Goal: Information Seeking & Learning: Find specific fact

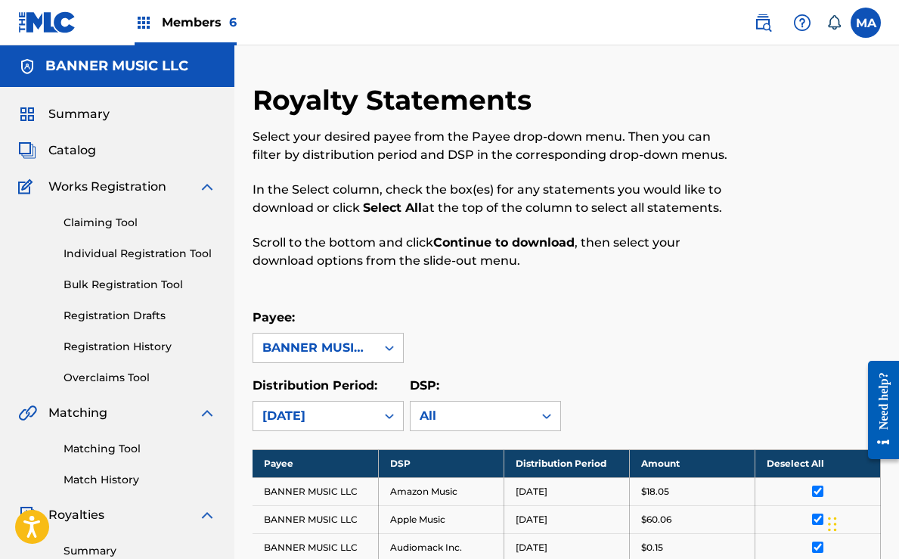
click at [765, 26] on img at bounding box center [763, 23] width 18 height 18
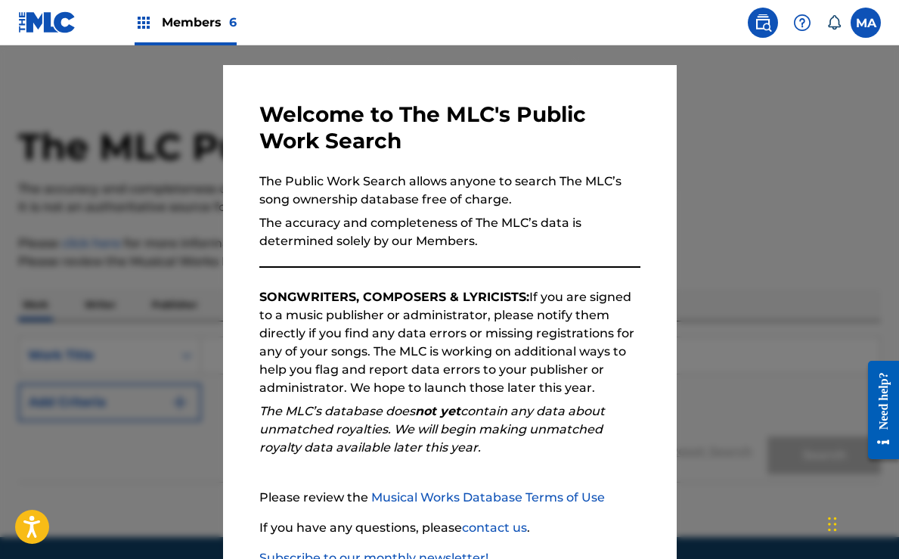
scroll to position [133, 0]
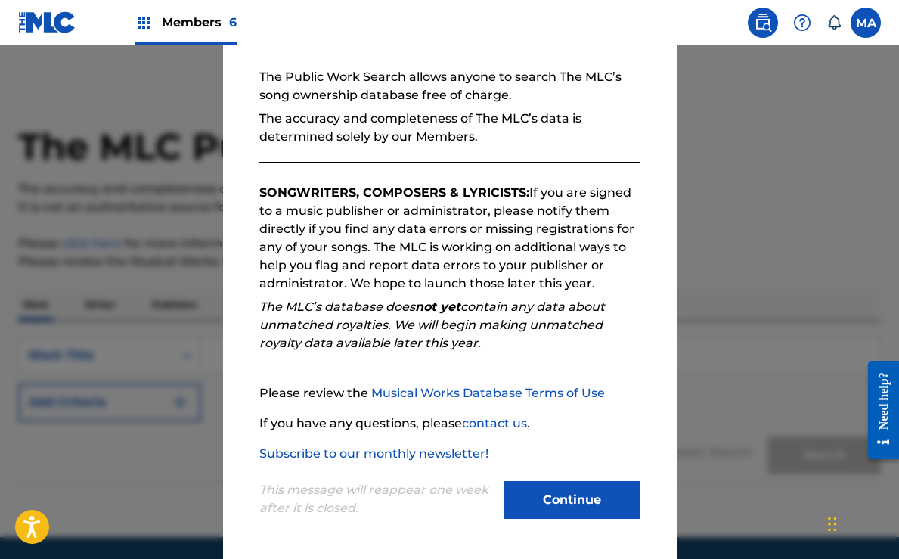
click at [559, 504] on button "Continue" at bounding box center [572, 500] width 136 height 38
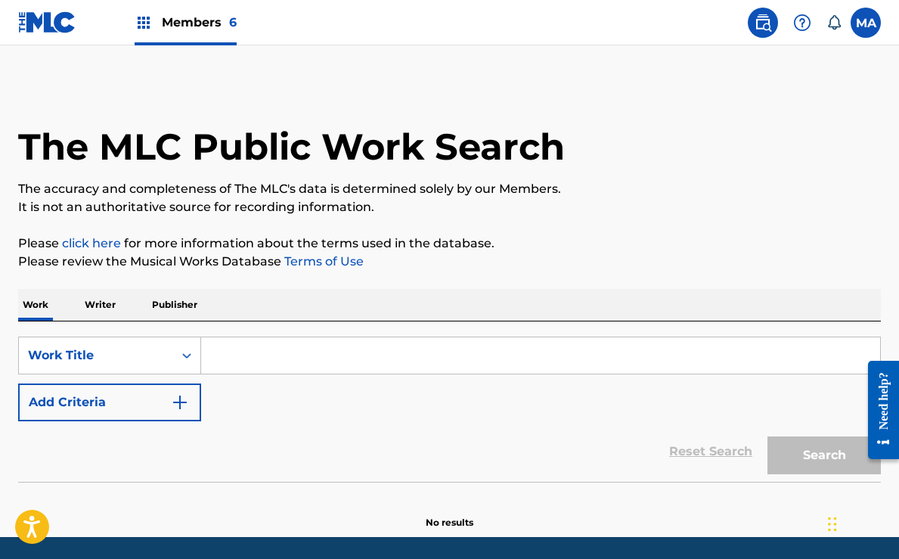
click at [261, 357] on input "Search Form" at bounding box center [540, 355] width 679 height 36
paste input "NEW AGE"
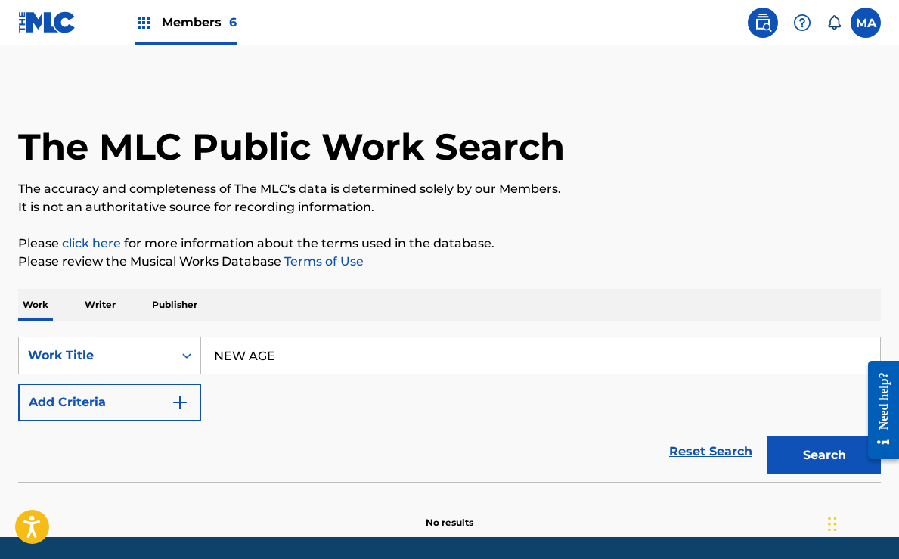
type input "NEW AGE"
click at [828, 457] on button "Search" at bounding box center [824, 455] width 113 height 38
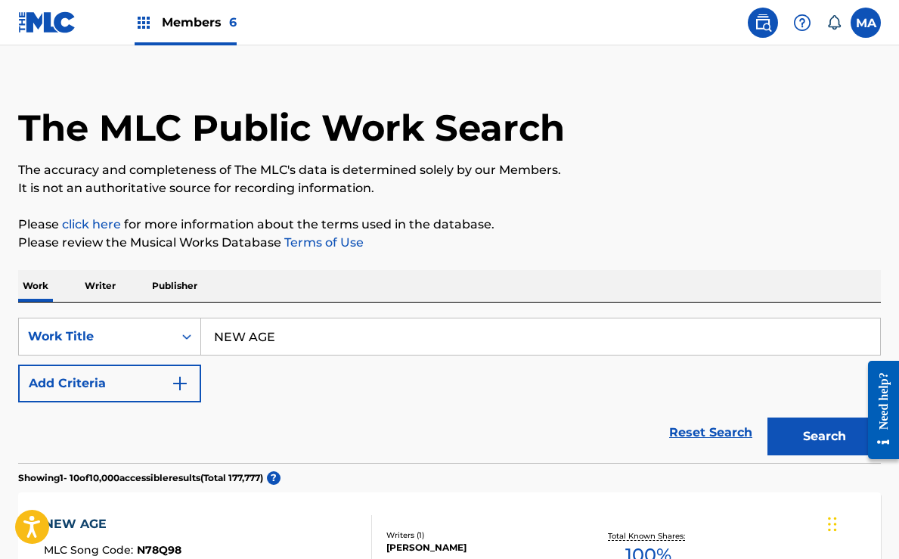
scroll to position [19, 0]
click at [179, 381] on img "Search Form" at bounding box center [180, 383] width 18 height 18
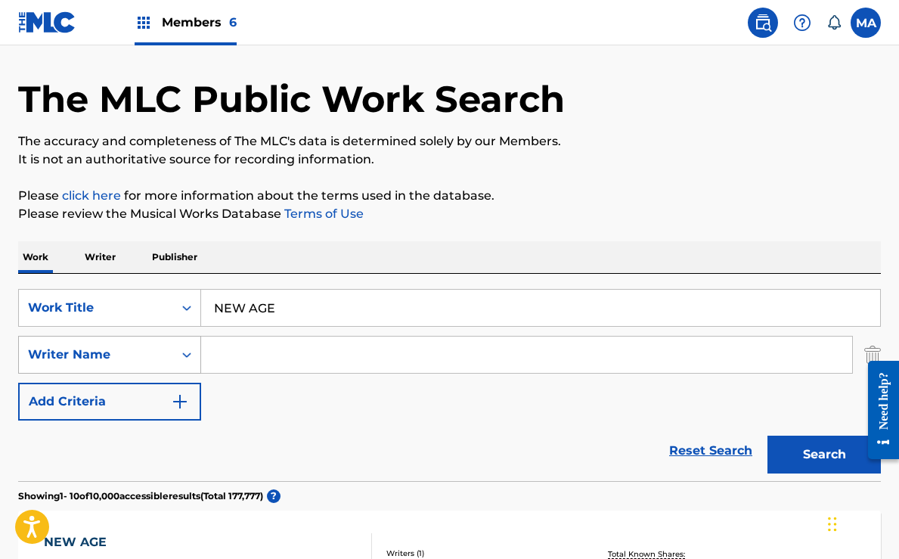
click at [123, 374] on div "Writer Name" at bounding box center [109, 355] width 183 height 38
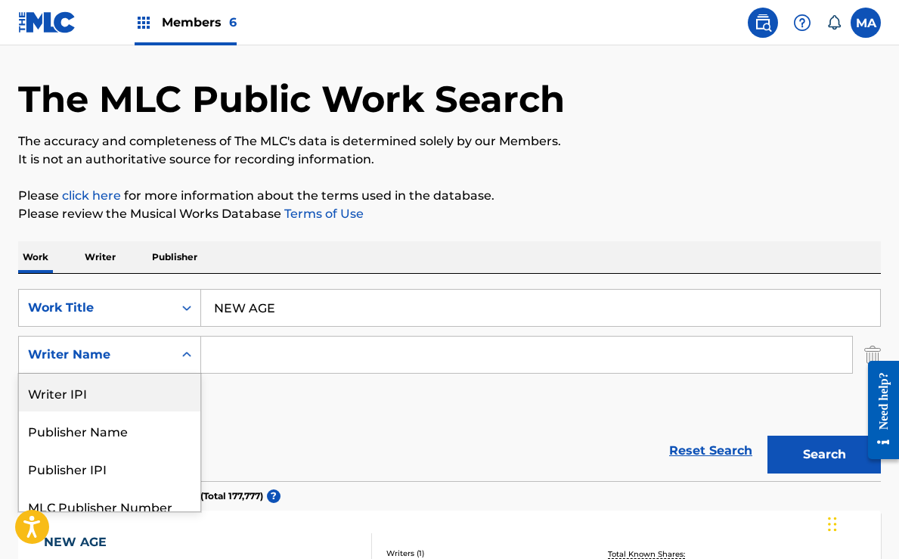
scroll to position [52, 0]
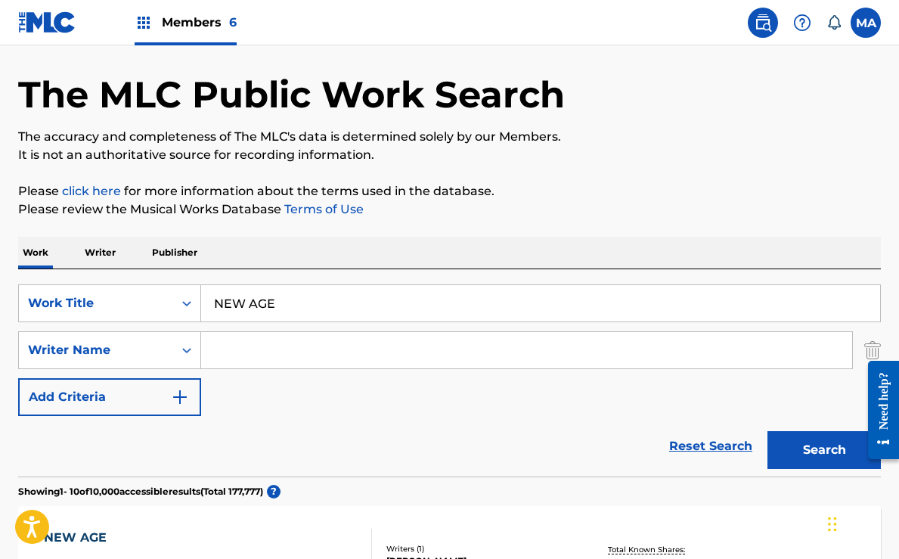
click at [252, 349] on input "Search Form" at bounding box center [526, 350] width 651 height 36
click at [259, 353] on input "Search Form" at bounding box center [526, 350] width 651 height 36
paste input "[PERSON_NAME]"
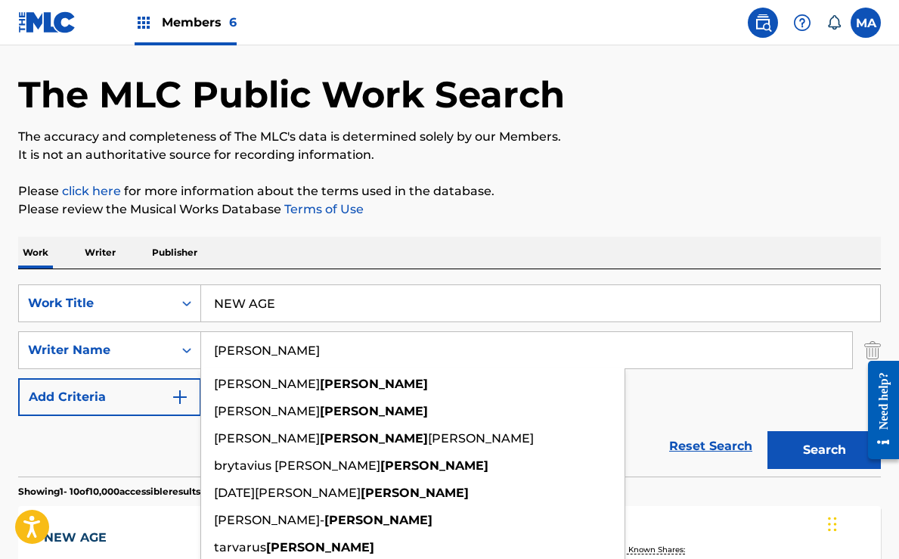
type input "[PERSON_NAME]"
click at [817, 453] on button "Search" at bounding box center [824, 450] width 113 height 38
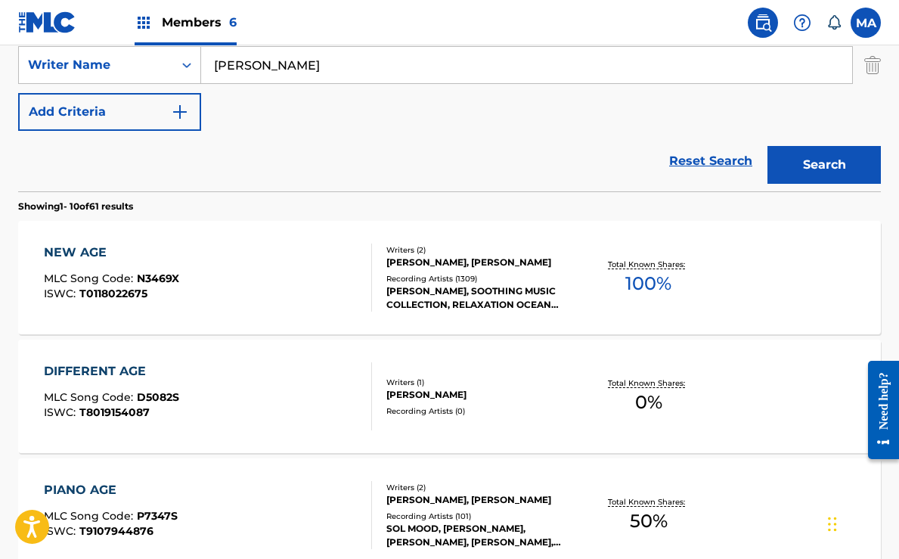
scroll to position [336, 0]
click at [430, 281] on div "Recording Artists ( 1309 )" at bounding box center [481, 279] width 191 height 11
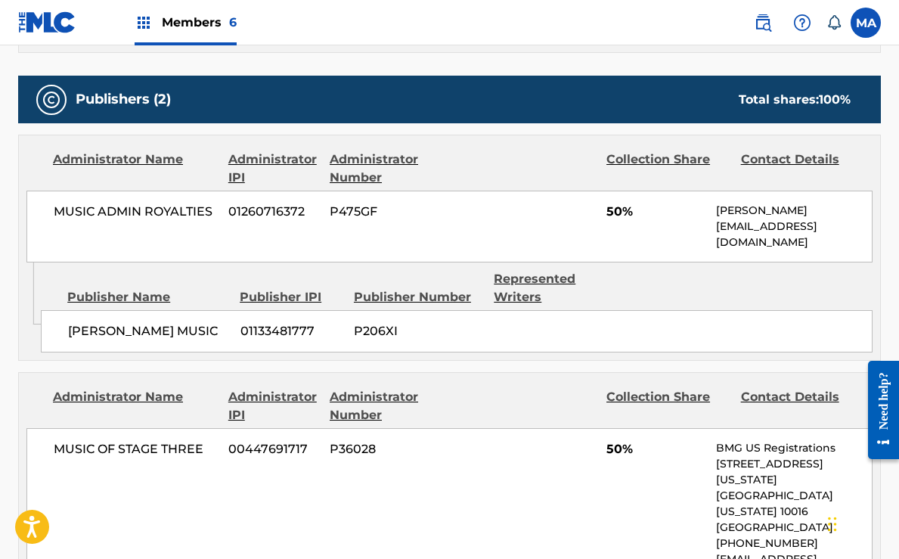
scroll to position [642, 0]
